Goal: Task Accomplishment & Management: Manage account settings

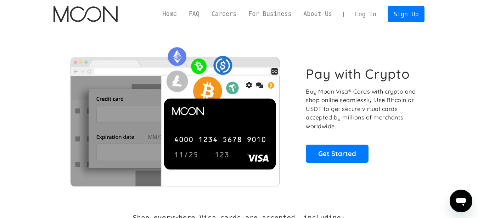
click at [366, 12] on link "Log In" at bounding box center [365, 14] width 33 height 16
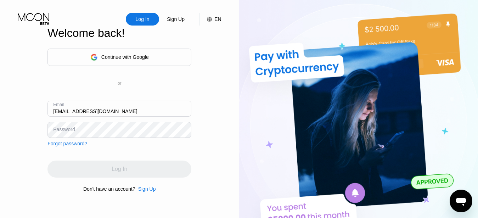
type input "[EMAIL_ADDRESS][DOMAIN_NAME]"
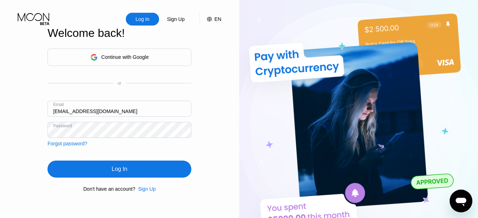
drag, startPoint x: 128, startPoint y: 175, endPoint x: 212, endPoint y: 16, distance: 179.4
click at [128, 174] on div "Log In" at bounding box center [120, 169] width 144 height 17
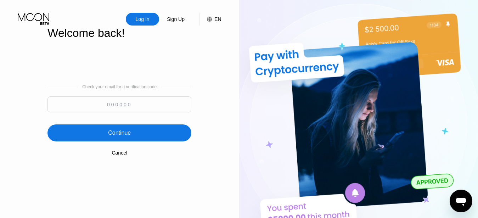
click at [130, 109] on input at bounding box center [120, 104] width 144 height 16
paste input "707340"
type input "707340"
click at [156, 138] on div "Continue" at bounding box center [120, 132] width 144 height 17
